Goal: Entertainment & Leisure: Consume media (video, audio)

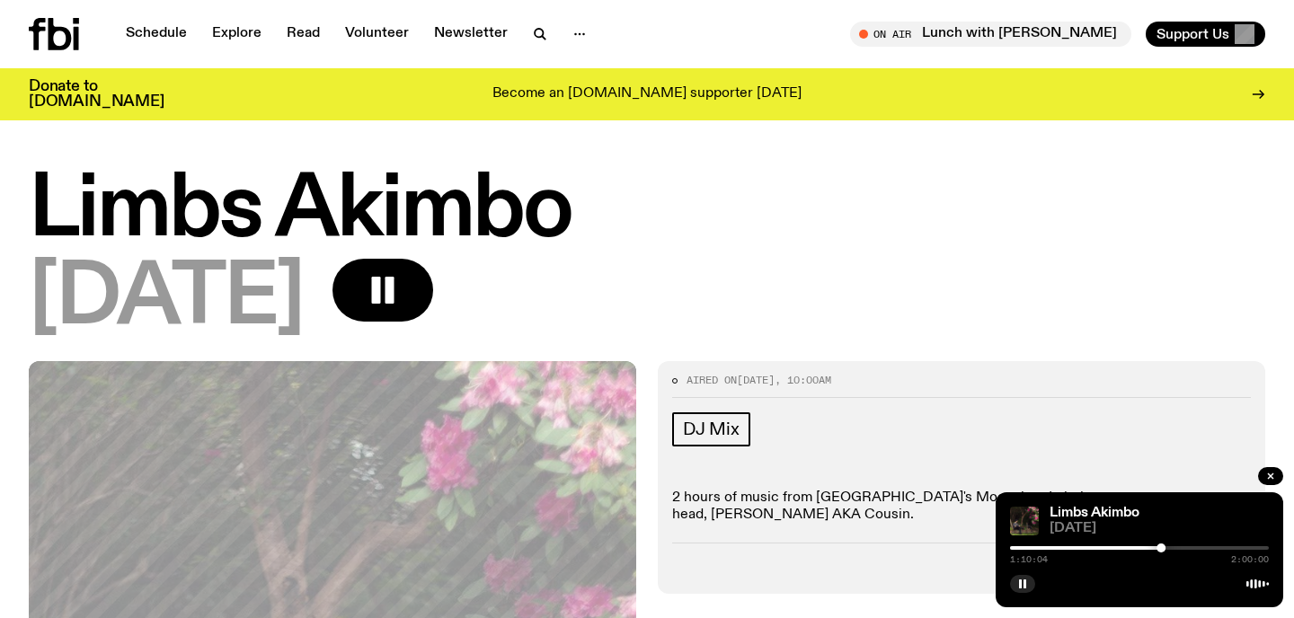
click at [1158, 547] on div at bounding box center [1160, 547] width 9 height 9
click at [1152, 547] on div at bounding box center [1028, 548] width 259 height 4
click at [1152, 548] on div at bounding box center [1151, 547] width 9 height 9
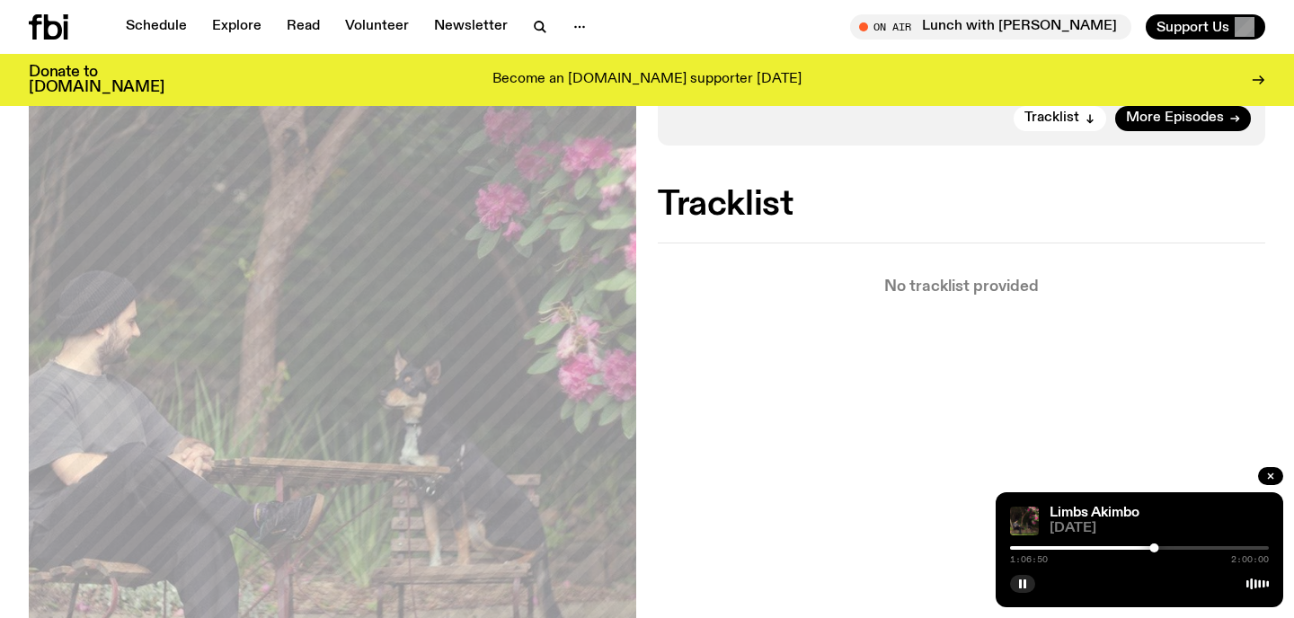
scroll to position [452, 0]
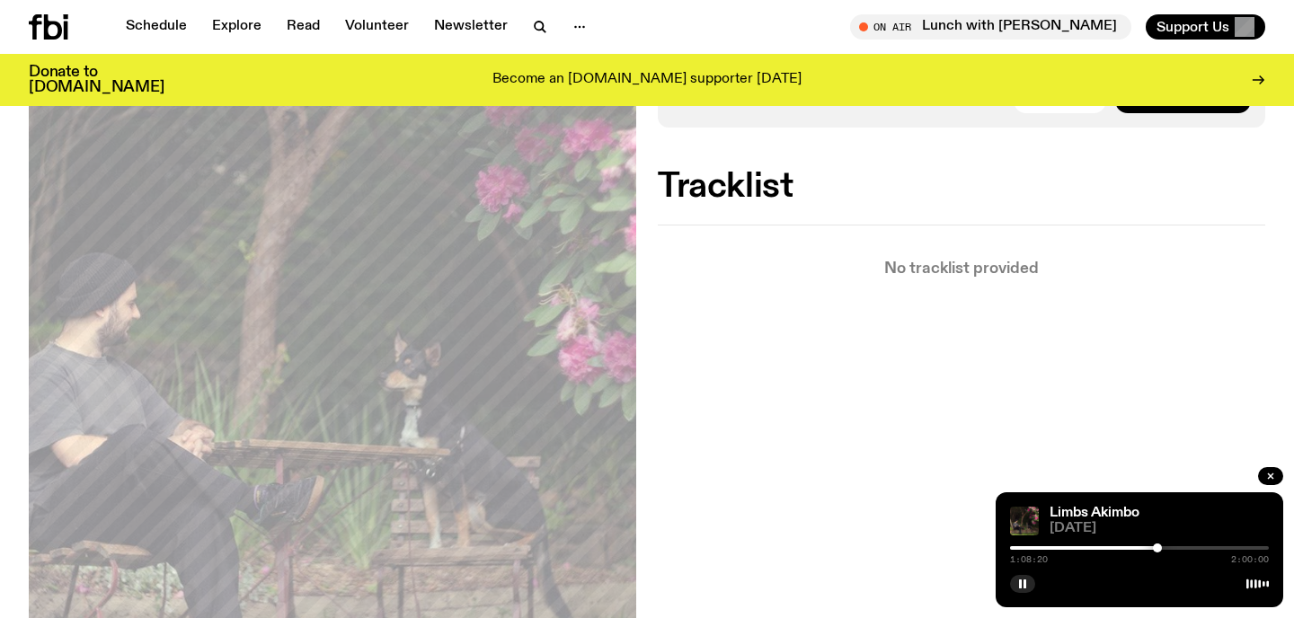
click at [1157, 550] on div at bounding box center [1156, 547] width 9 height 9
click at [1183, 549] on div at bounding box center [1184, 547] width 9 height 9
click at [1180, 549] on div at bounding box center [1183, 547] width 9 height 9
click at [1177, 548] on div at bounding box center [1176, 547] width 9 height 9
click at [1173, 548] on div at bounding box center [1173, 547] width 9 height 9
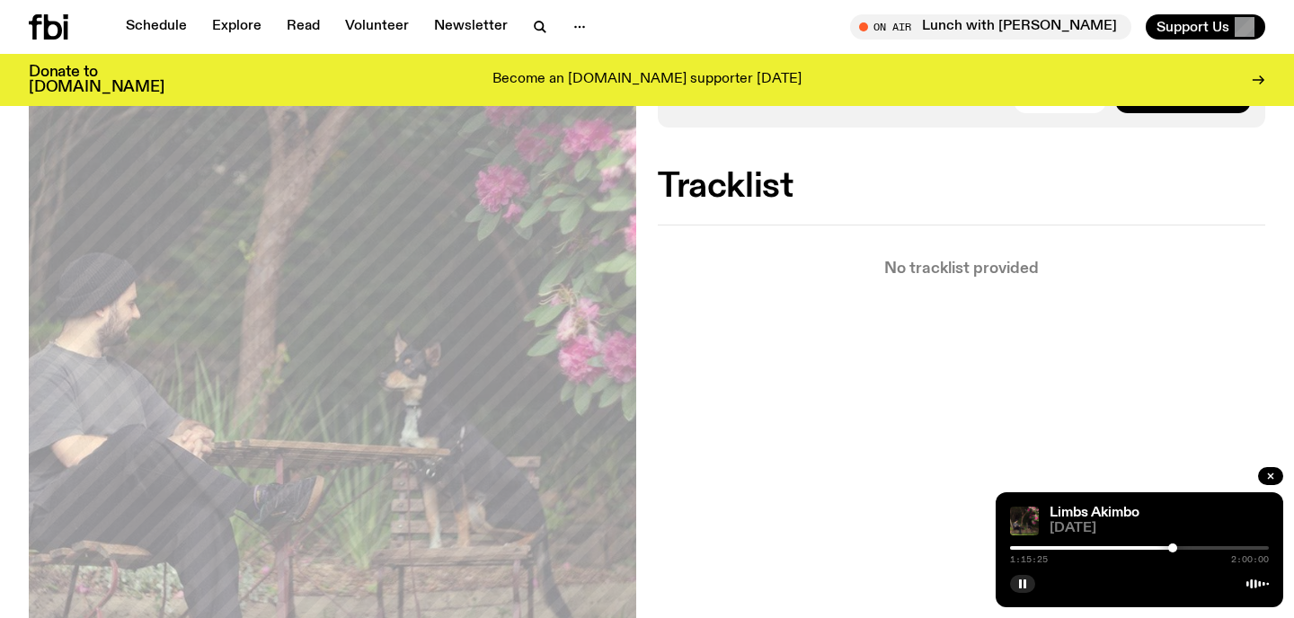
click at [1172, 548] on div at bounding box center [1172, 547] width 9 height 9
click at [1169, 548] on div at bounding box center [1168, 547] width 9 height 9
click at [1172, 548] on div at bounding box center [1173, 547] width 9 height 9
click at [1170, 548] on div at bounding box center [1172, 547] width 9 height 9
click at [1021, 585] on icon "button" at bounding box center [1022, 583] width 11 height 11
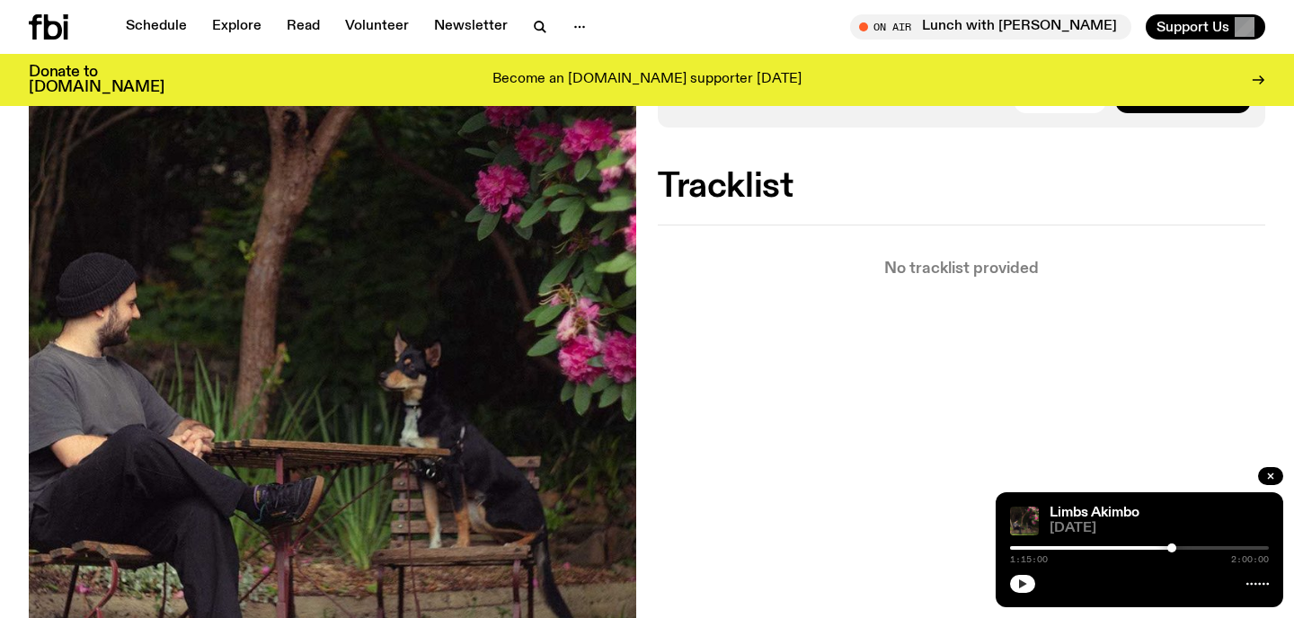
click at [1171, 549] on div at bounding box center [1171, 547] width 9 height 9
click at [1021, 583] on icon "button" at bounding box center [1023, 583] width 8 height 9
